Goal: Task Accomplishment & Management: Manage account settings

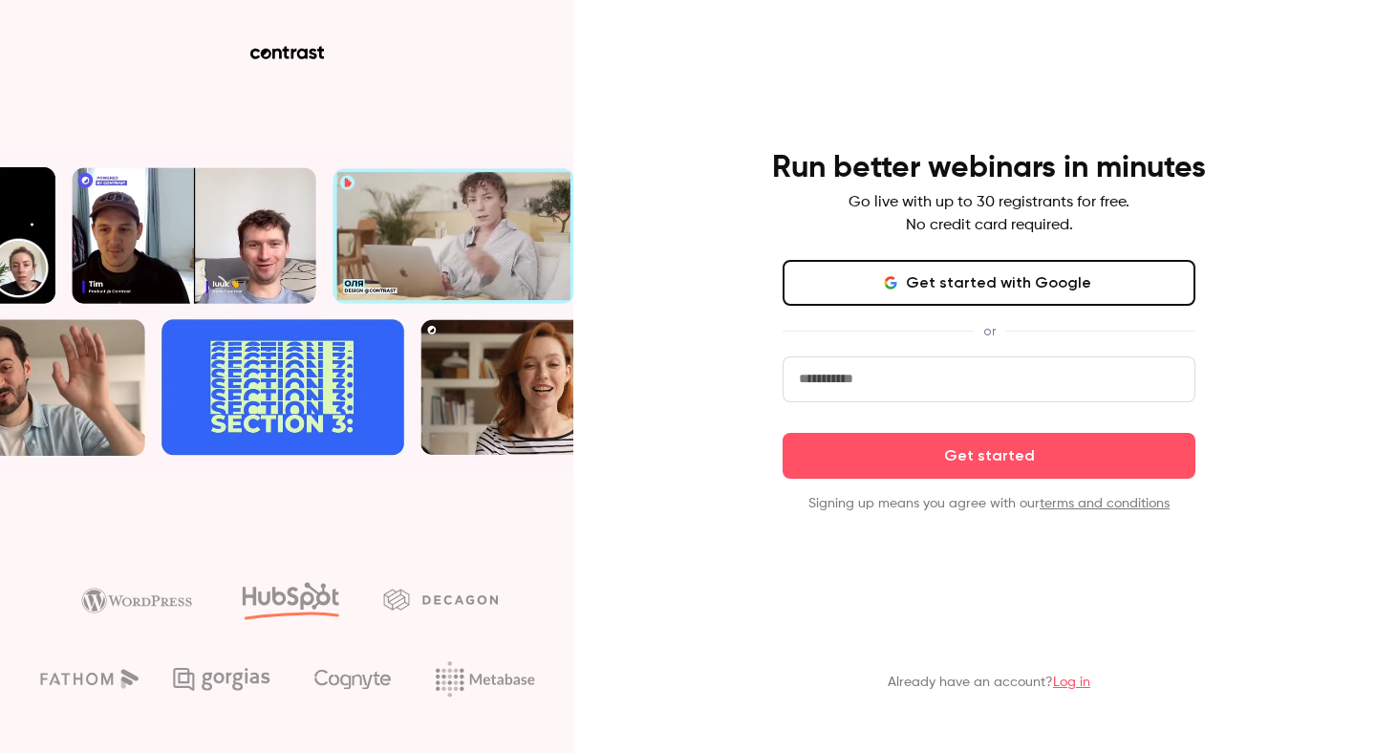
click at [853, 384] on input "email" at bounding box center [988, 379] width 413 height 46
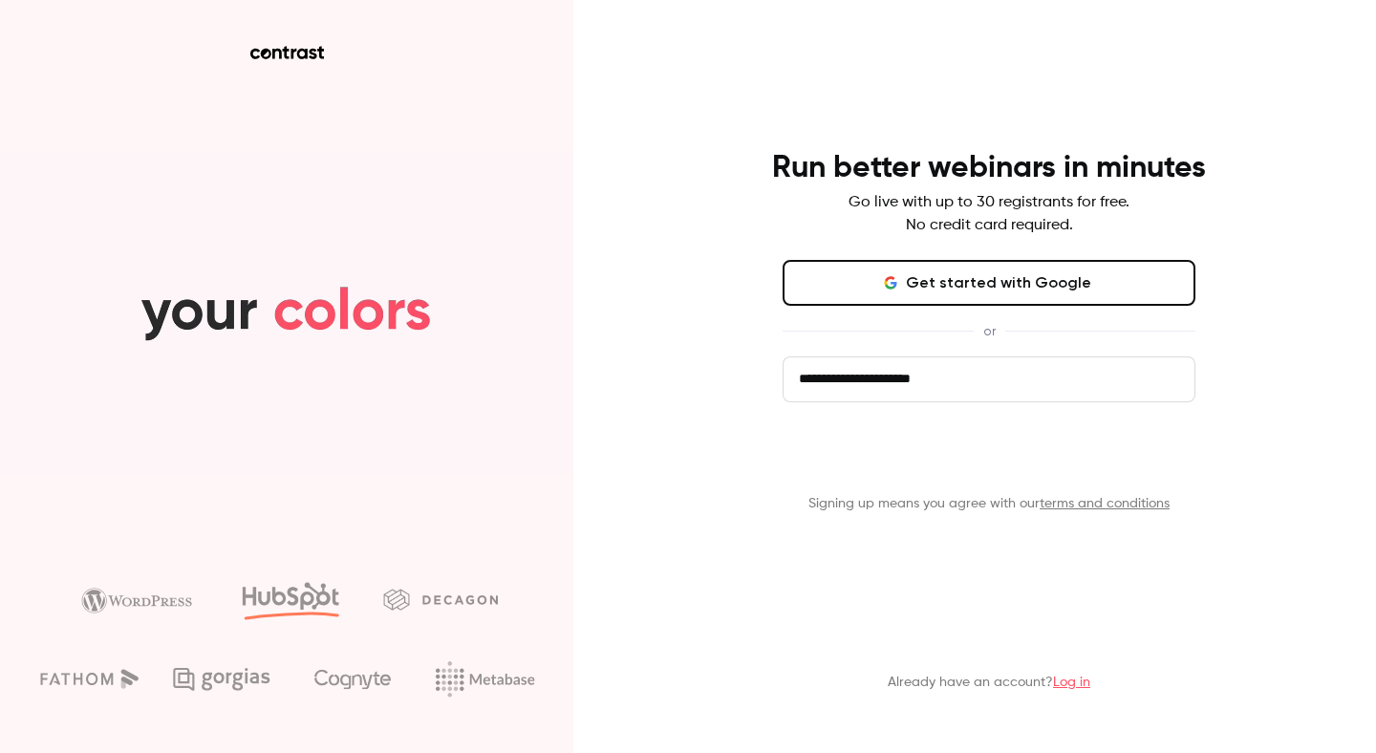
type input "**********"
click at [968, 461] on button "Get started" at bounding box center [988, 456] width 413 height 46
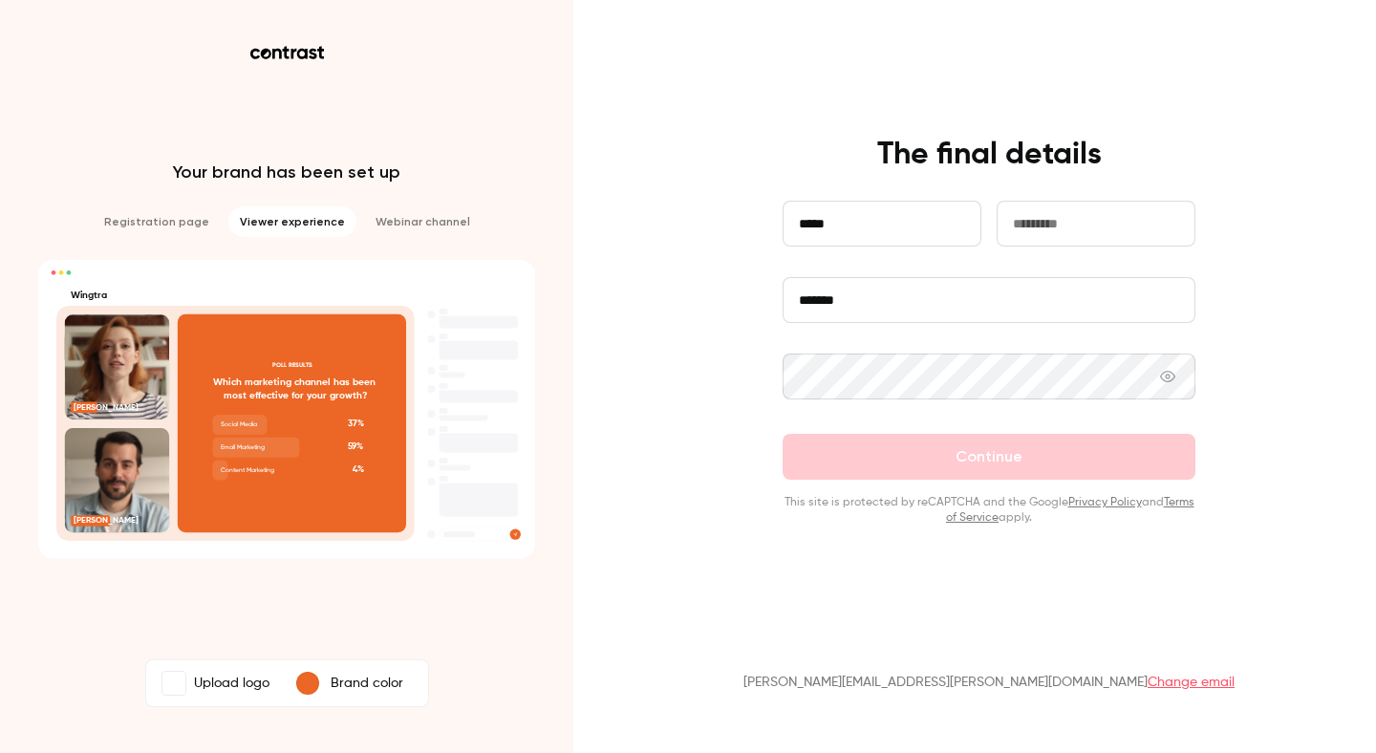
type input "*****"
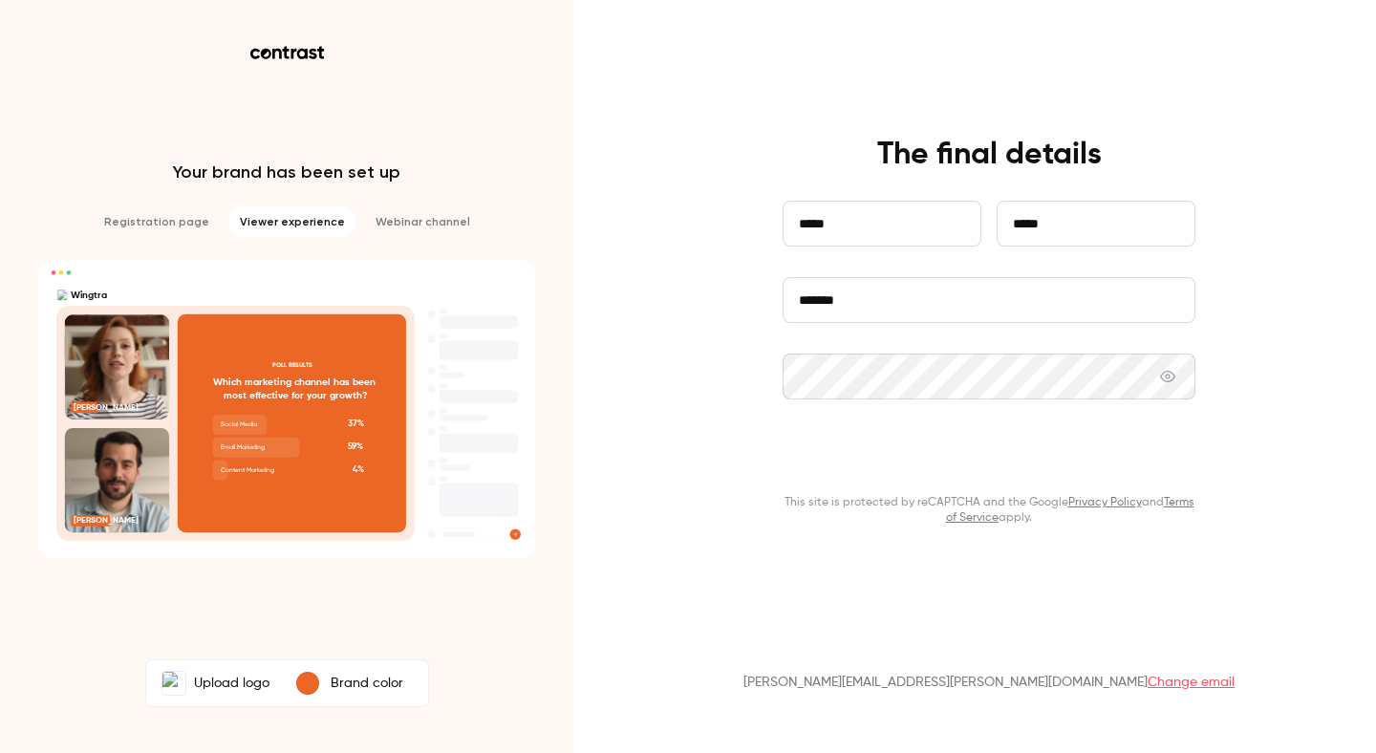
click at [1018, 459] on button "Continue" at bounding box center [988, 457] width 413 height 46
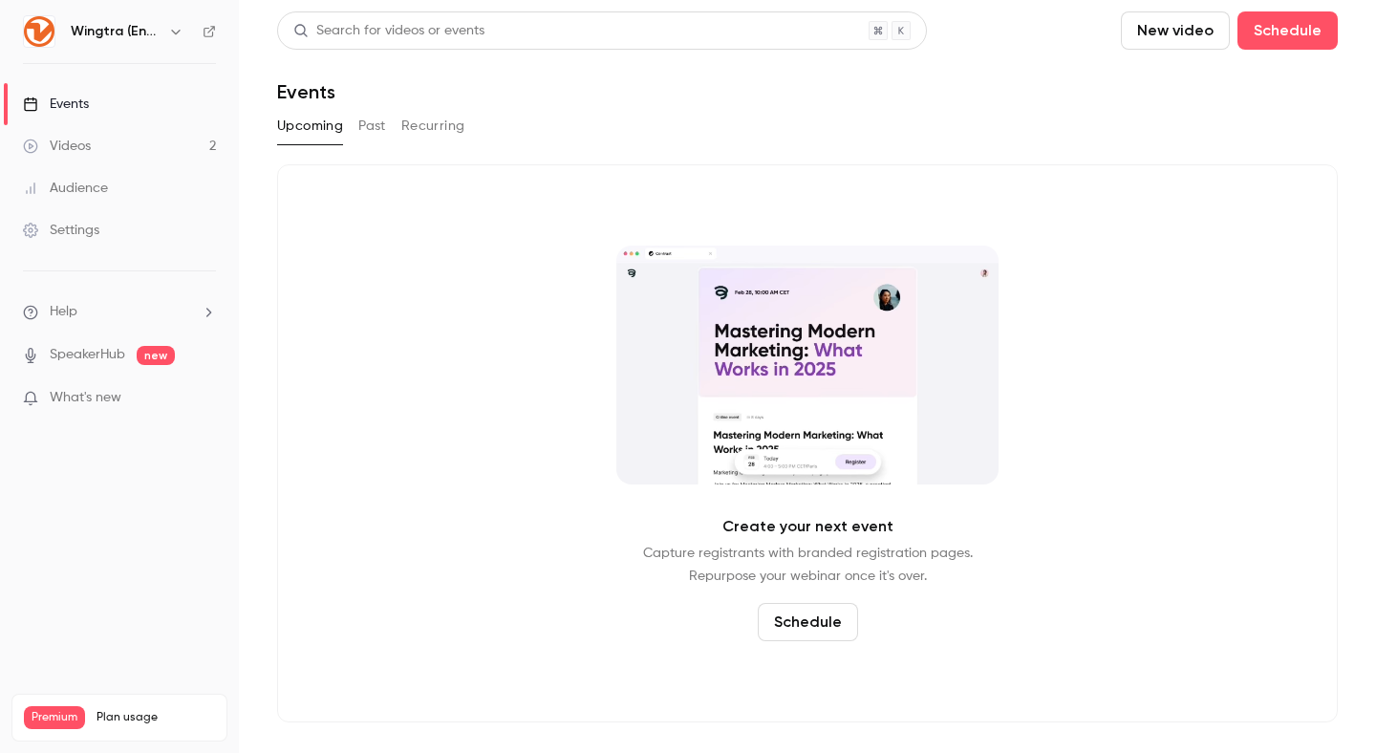
click at [177, 30] on icon "button" at bounding box center [175, 31] width 15 height 15
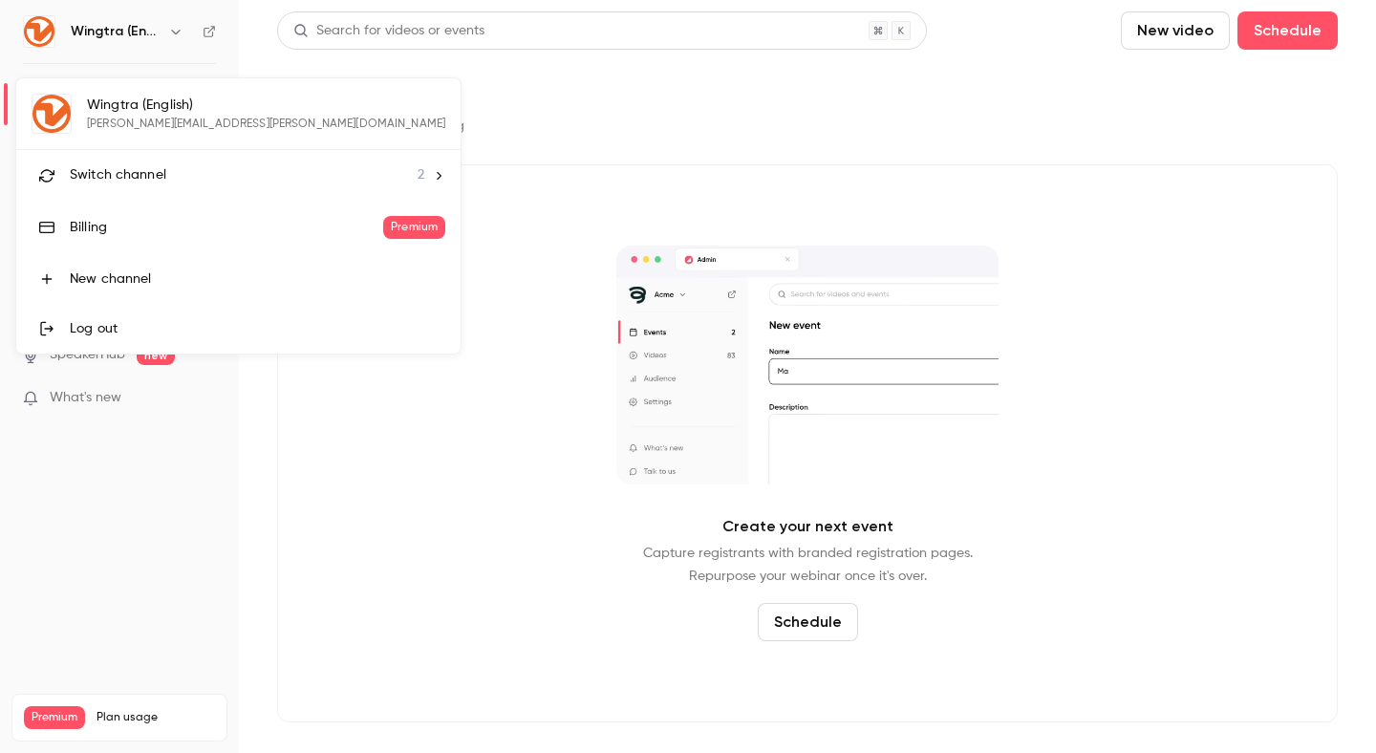
click at [270, 178] on li "Switch channel 2" at bounding box center [238, 175] width 444 height 51
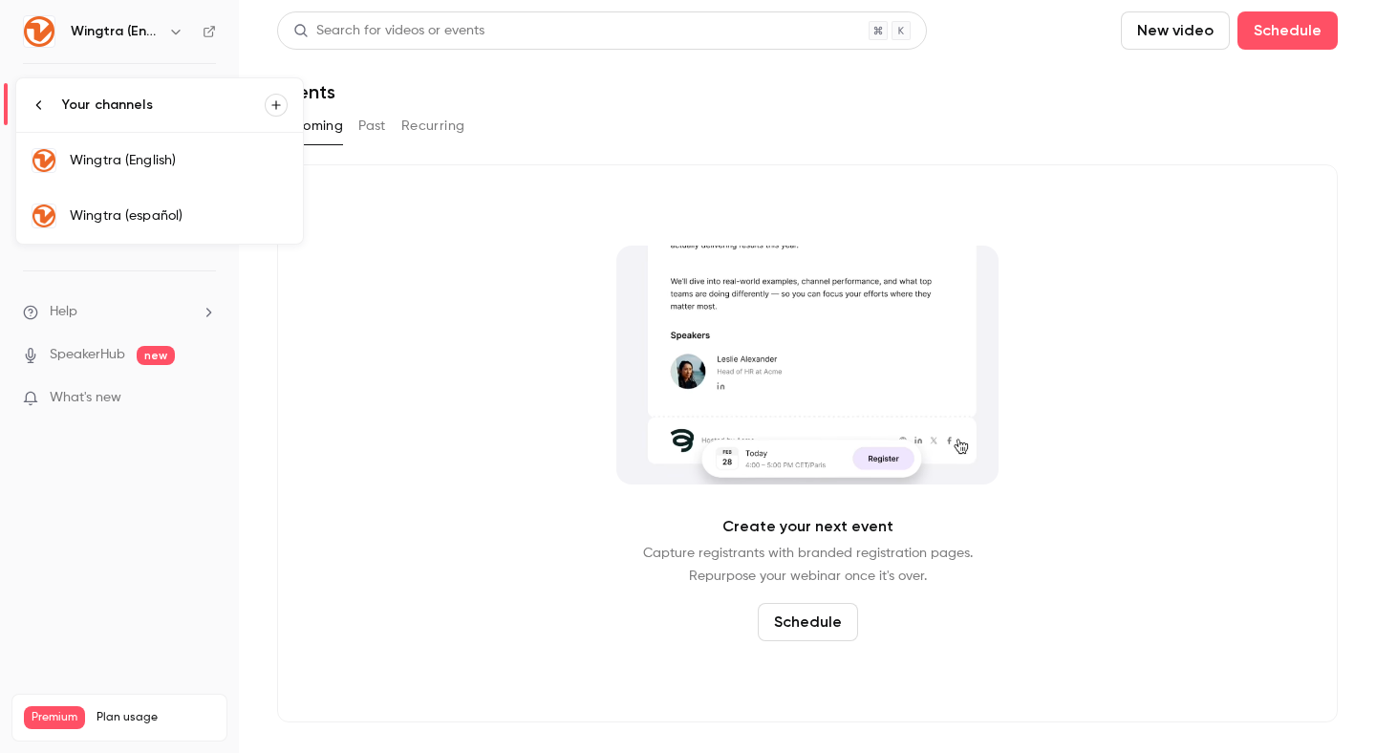
click at [153, 216] on div "Wingtra (español)" at bounding box center [179, 215] width 218 height 19
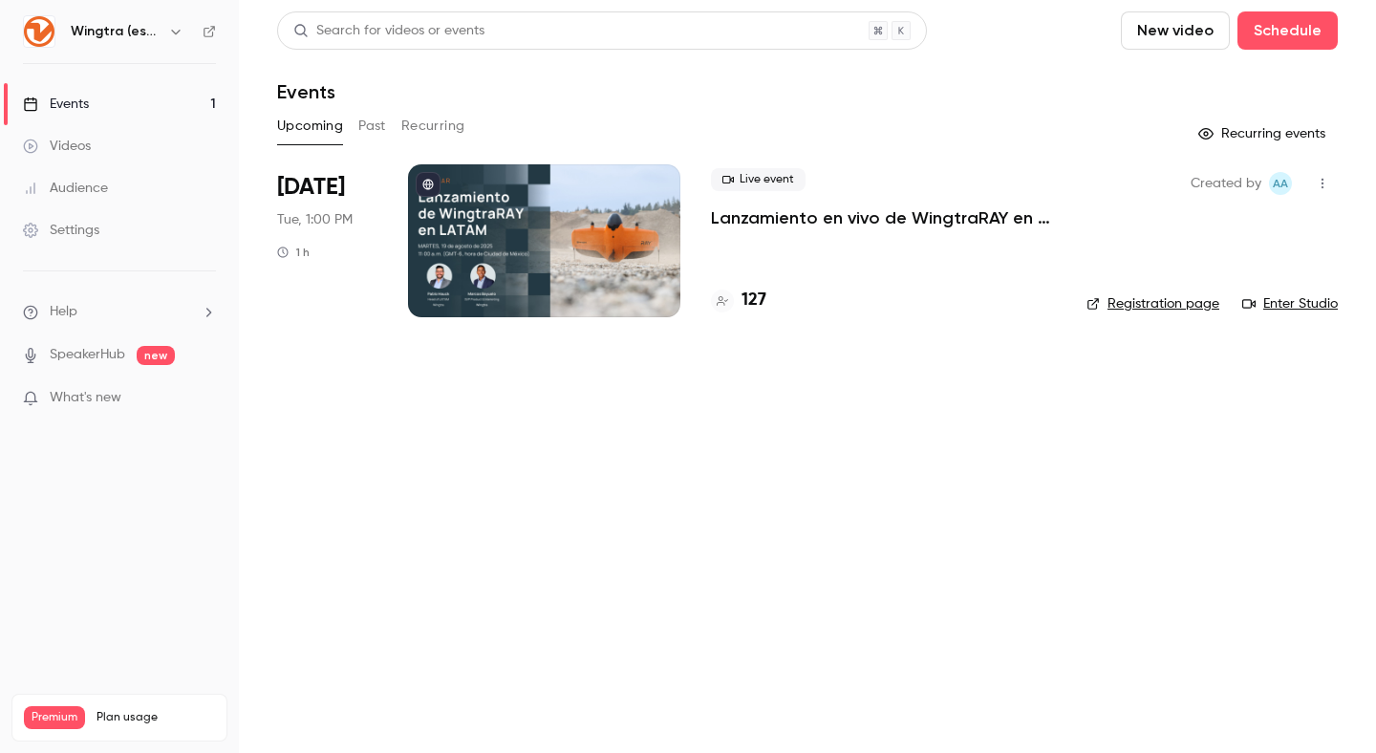
click at [592, 263] on div at bounding box center [544, 240] width 272 height 153
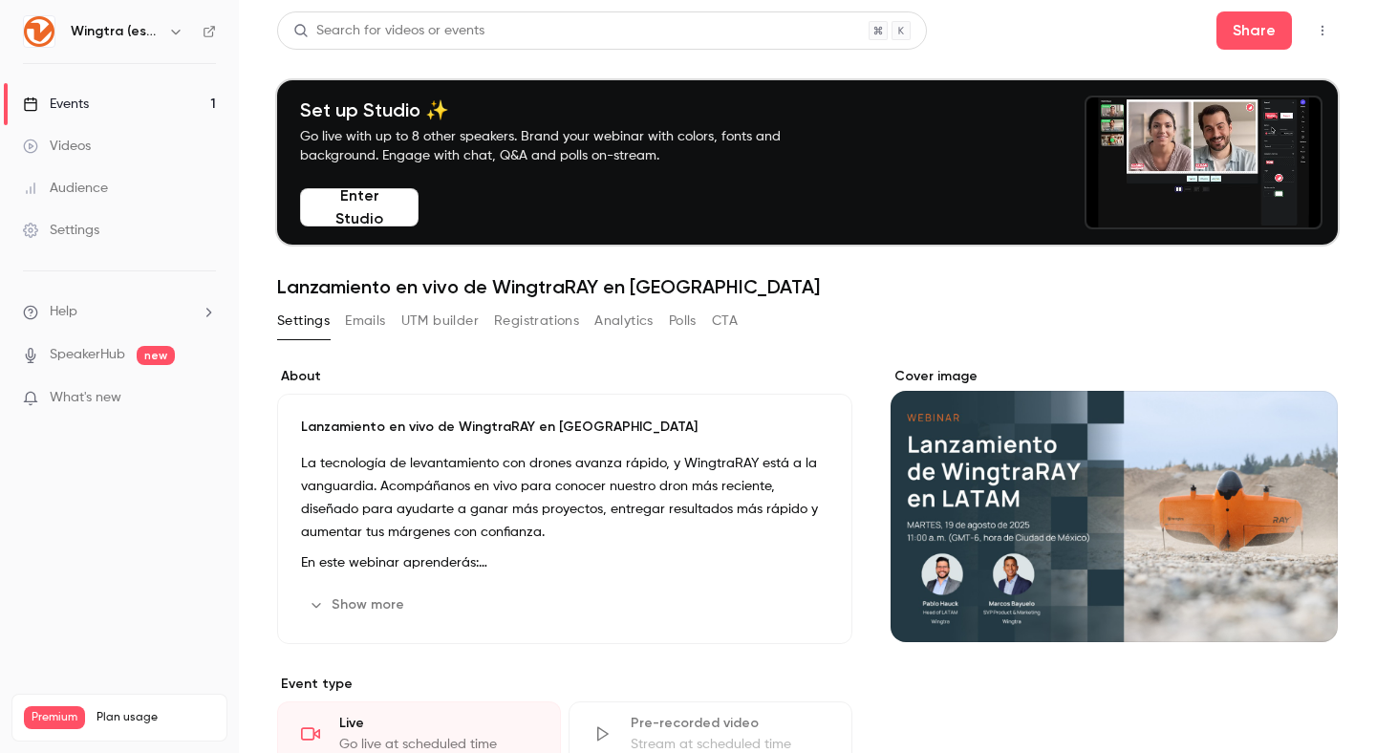
click at [383, 610] on button "Show more" at bounding box center [358, 605] width 115 height 31
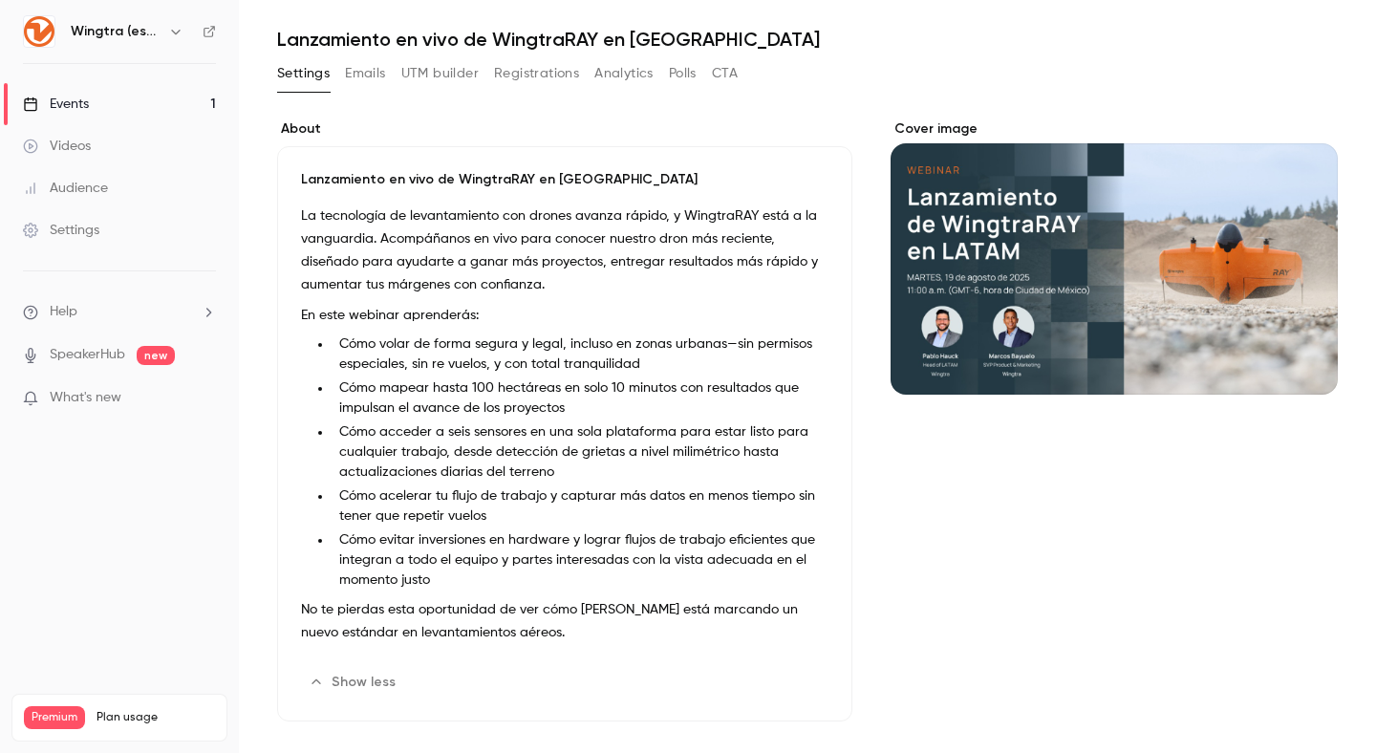
scroll to position [86, 0]
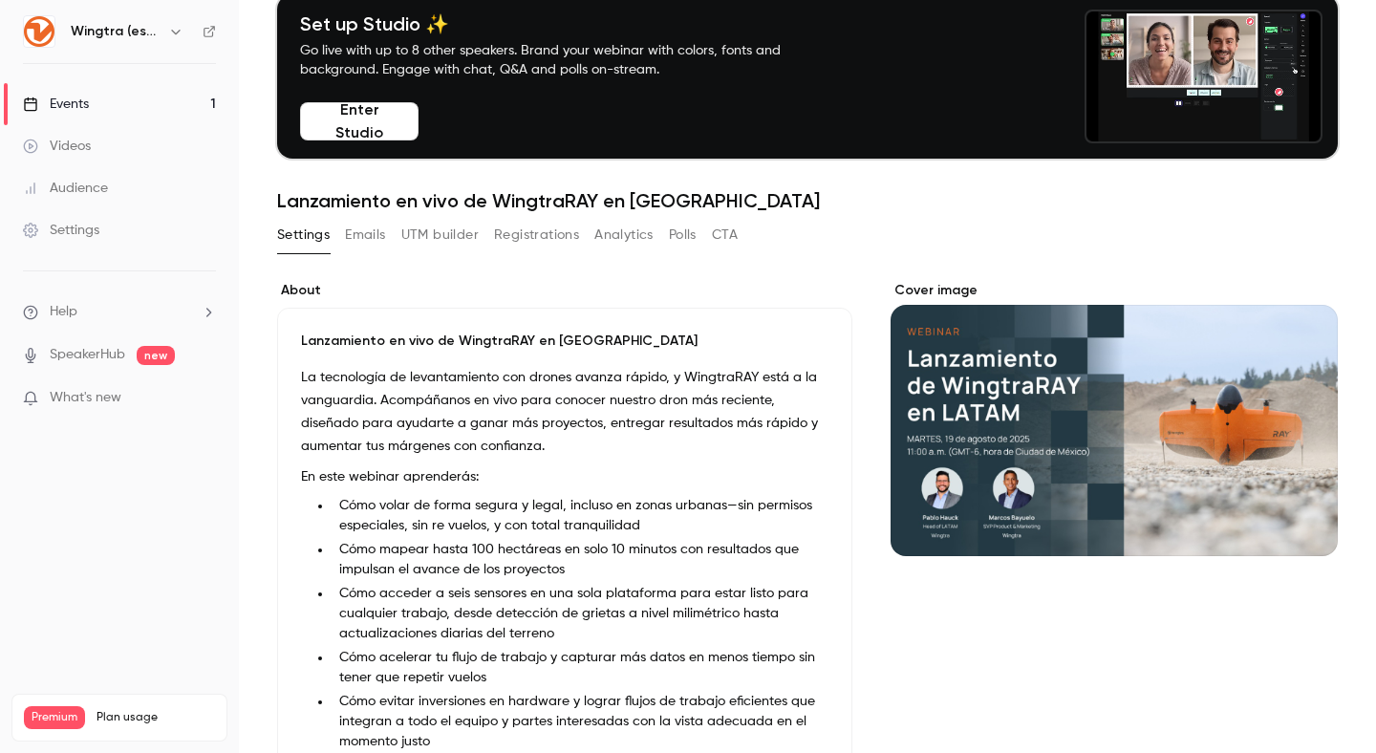
click at [539, 241] on button "Registrations" at bounding box center [536, 235] width 85 height 31
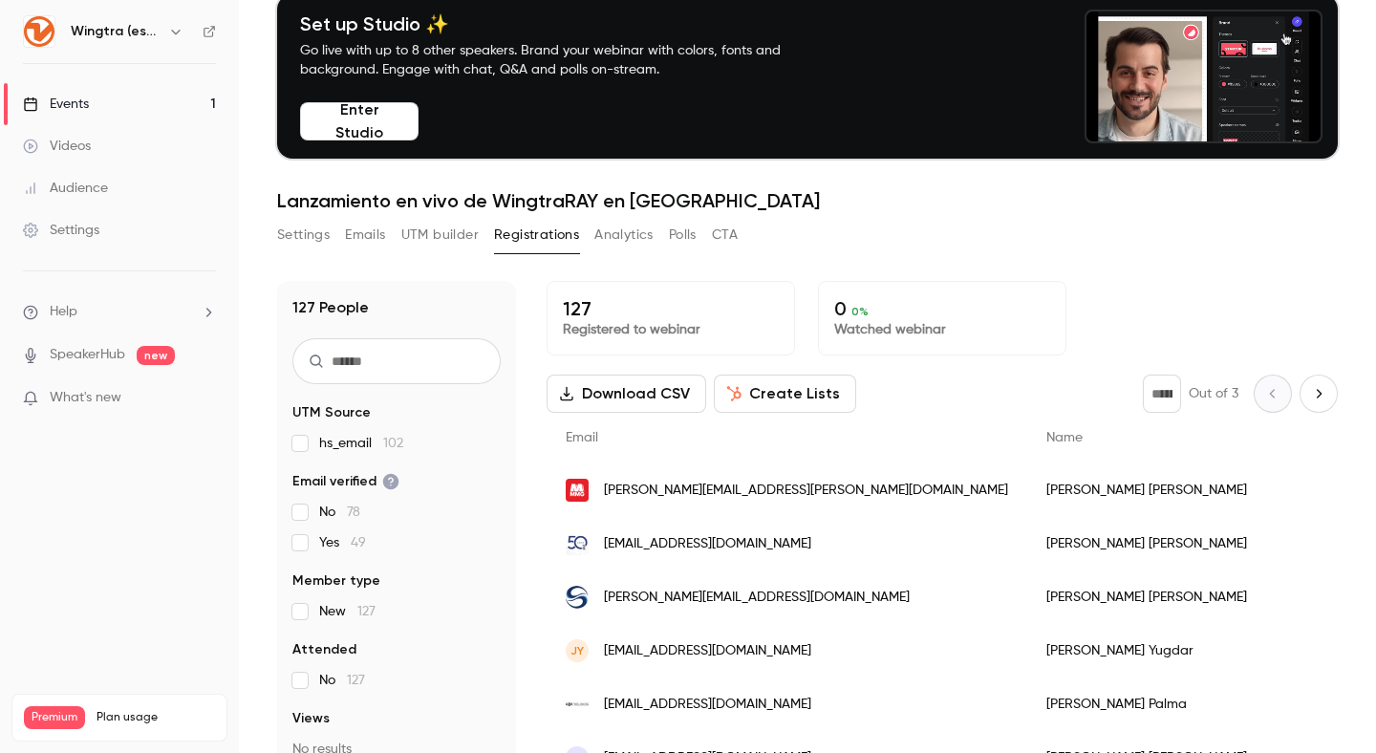
click at [338, 106] on button "Enter Studio" at bounding box center [359, 121] width 118 height 38
